Goal: Transaction & Acquisition: Purchase product/service

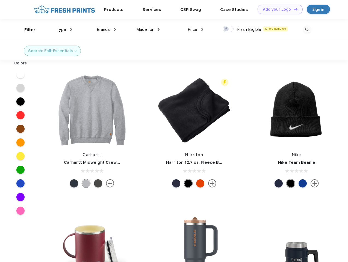
scroll to position [0, 0]
click at [278, 9] on link "Add your Logo Design Tool" at bounding box center [280, 10] width 45 height 10
click at [0, 0] on div "Design Tool" at bounding box center [0, 0] width 0 height 0
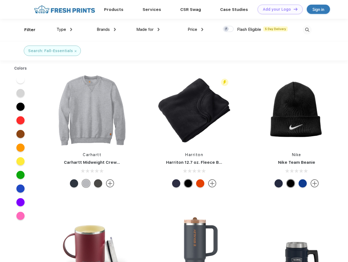
click at [293, 9] on link "Add your Logo Design Tool" at bounding box center [280, 10] width 45 height 10
click at [26, 30] on div "Filter" at bounding box center [29, 30] width 11 height 6
click at [65, 30] on span "Type" at bounding box center [62, 29] width 10 height 5
click at [106, 30] on span "Brands" at bounding box center [103, 29] width 13 height 5
click at [148, 30] on span "Made for" at bounding box center [144, 29] width 17 height 5
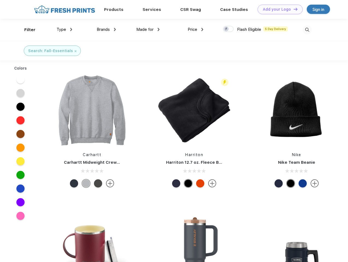
click at [196, 30] on span "Price" at bounding box center [193, 29] width 10 height 5
click at [228, 29] on div at bounding box center [228, 29] width 11 height 6
click at [227, 29] on input "checkbox" at bounding box center [225, 28] width 4 height 4
click at [307, 30] on img at bounding box center [307, 29] width 9 height 9
